Goal: Task Accomplishment & Management: Manage account settings

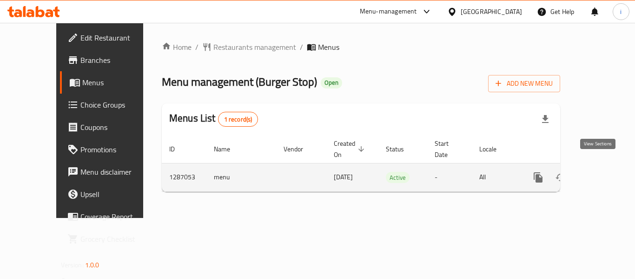
click at [601, 173] on icon "enhanced table" at bounding box center [605, 177] width 8 height 8
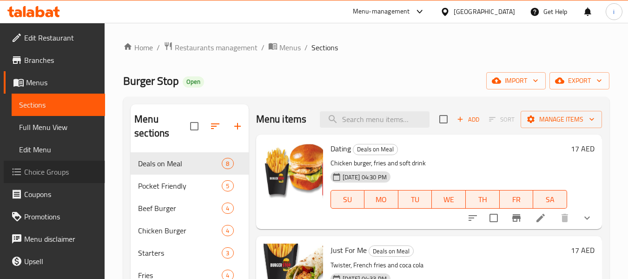
click at [66, 173] on span "Choice Groups" at bounding box center [60, 171] width 73 height 11
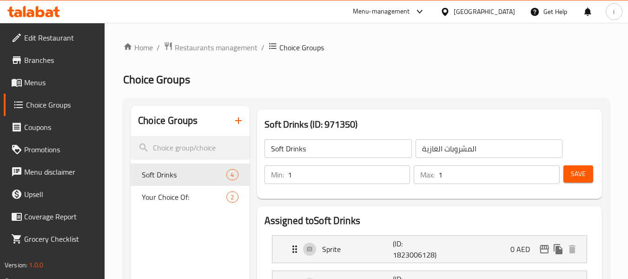
click at [473, 13] on div "[GEOGRAPHIC_DATA]" at bounding box center [484, 12] width 61 height 10
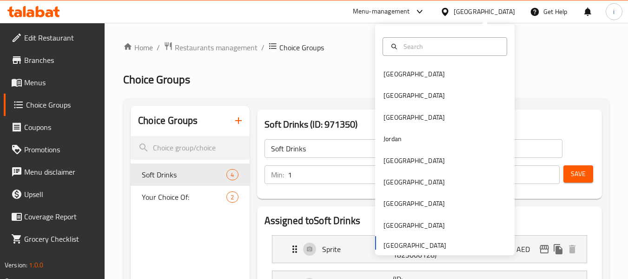
click at [387, 10] on div "Menu-management" at bounding box center [381, 11] width 57 height 11
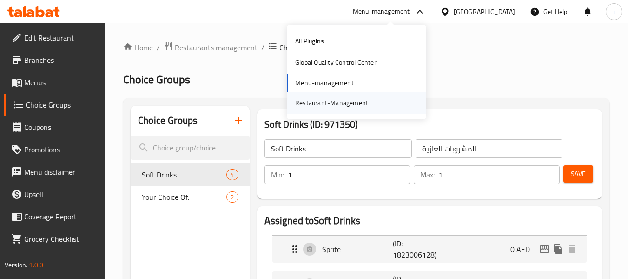
click at [323, 100] on div "Restaurant-Management" at bounding box center [331, 103] width 73 height 10
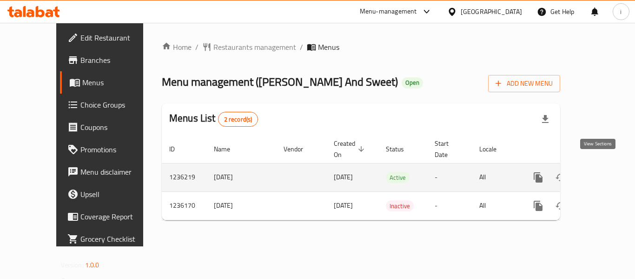
click at [601, 173] on icon "enhanced table" at bounding box center [605, 177] width 8 height 8
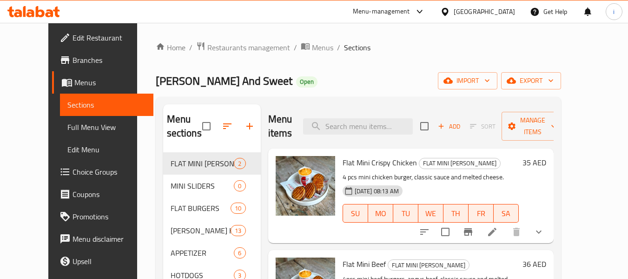
click at [73, 169] on span "Choice Groups" at bounding box center [109, 171] width 73 height 11
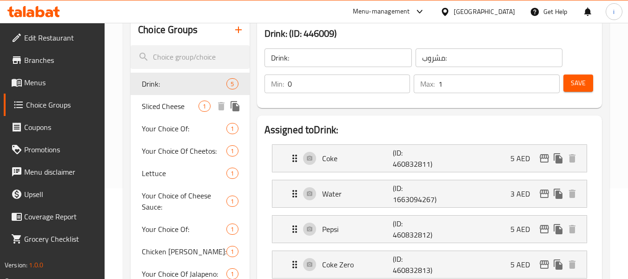
scroll to position [47, 0]
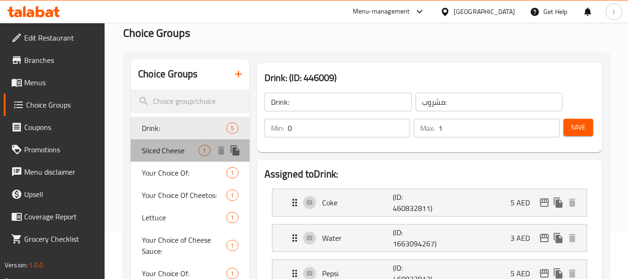
click at [165, 153] on span "Sliced Cheese" at bounding box center [170, 150] width 57 height 11
type input "Sliced Cheese"
type input "شرائح الجبن"
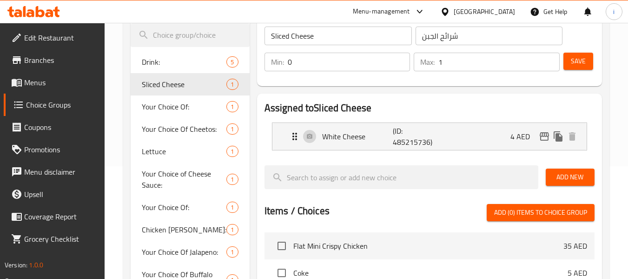
scroll to position [93, 0]
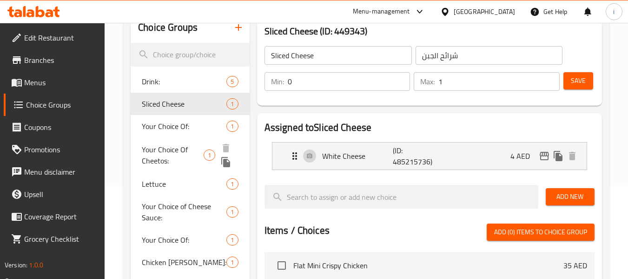
click at [185, 151] on span "Your Choice Of Cheetos:" at bounding box center [173, 155] width 62 height 22
type input "Your Choice Of Cheetos:"
type input "أختيارك من شيتوس:"
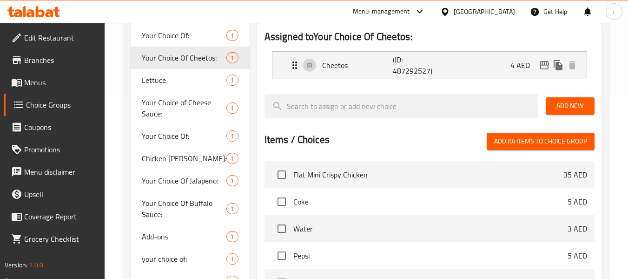
scroll to position [186, 0]
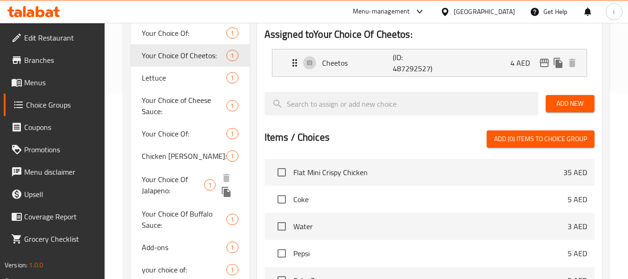
click at [167, 187] on span "Your Choice Of Jalapeno:" at bounding box center [173, 184] width 62 height 22
type input "Your Choice Of Jalapeno:"
type input "أختيارك من هالابينو:"
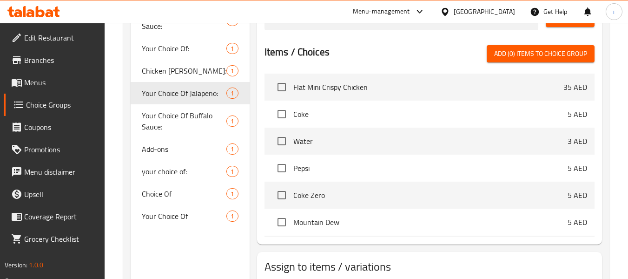
scroll to position [279, 0]
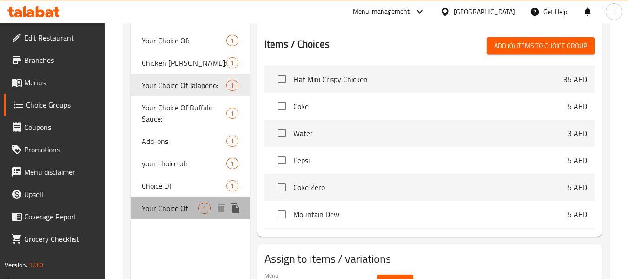
click at [171, 213] on span "Your Choice Of" at bounding box center [170, 207] width 57 height 11
type input "Your Choice Of"
type input "اختيارك من"
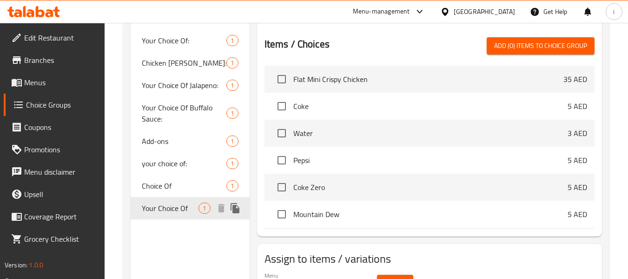
click at [174, 206] on span "Your Choice Of" at bounding box center [170, 207] width 57 height 11
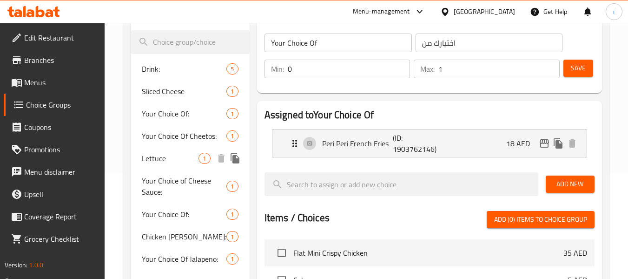
scroll to position [233, 0]
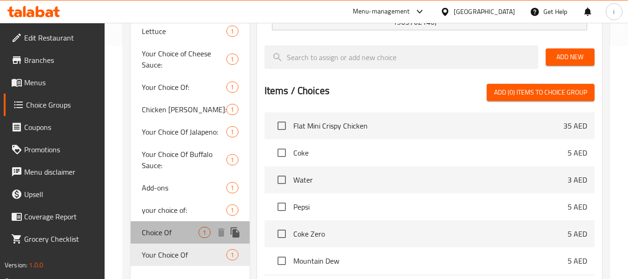
click at [170, 231] on span "Choice Of" at bounding box center [170, 232] width 57 height 11
type input "Choice Of"
type input "اختيار من"
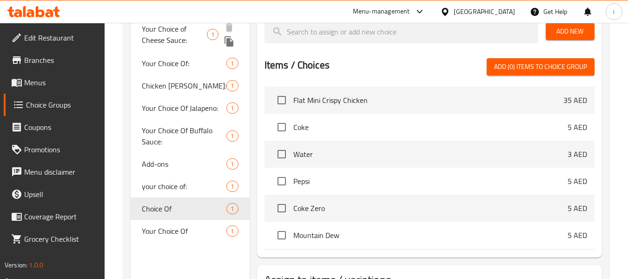
scroll to position [279, 0]
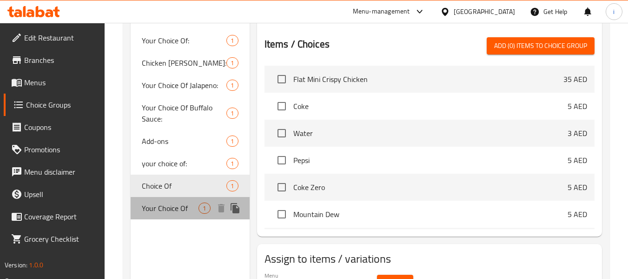
click at [183, 208] on span "Your Choice Of" at bounding box center [170, 207] width 57 height 11
type input "Your Choice Of"
type input "اختيارك من"
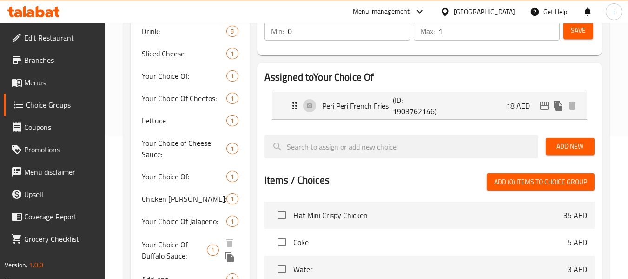
scroll to position [140, 0]
